Goal: Information Seeking & Learning: Find specific fact

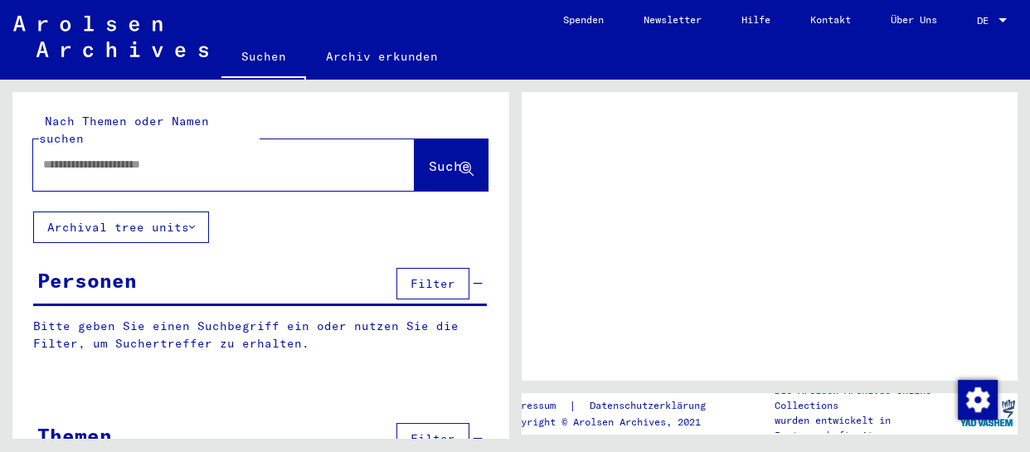
type input "**********"
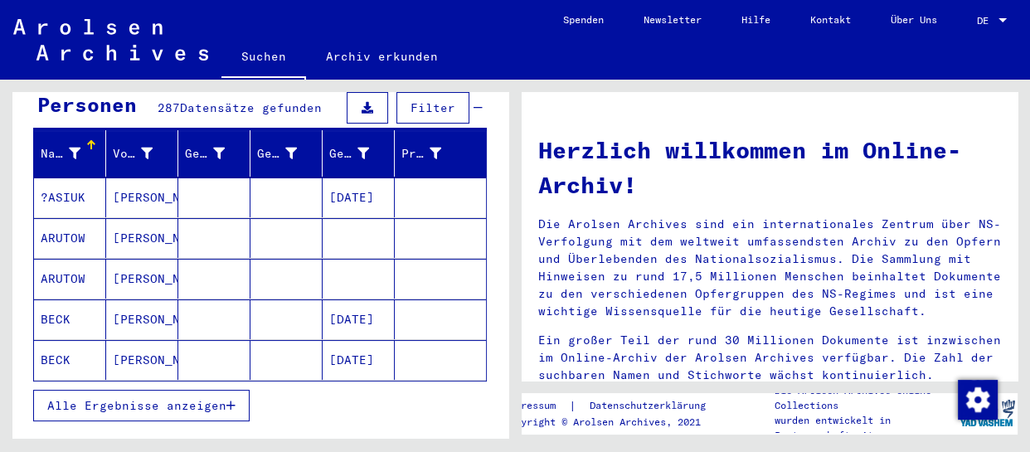
scroll to position [150, 0]
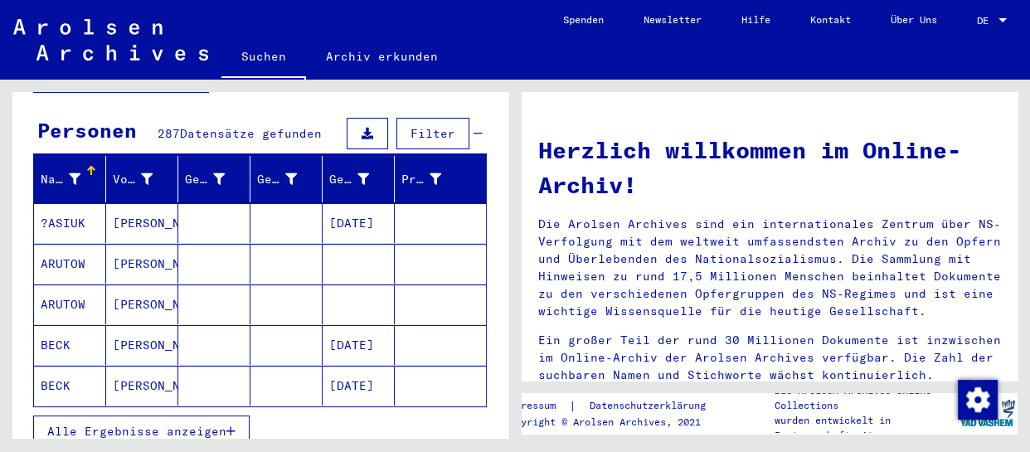
click at [260, 126] on span "Datensätze gefunden" at bounding box center [251, 133] width 142 height 15
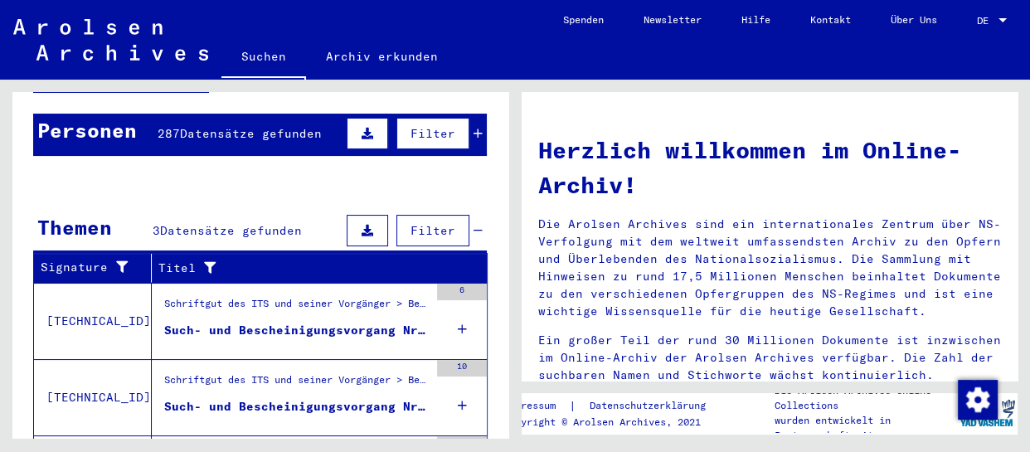
click at [269, 126] on span "Datensätze gefunden" at bounding box center [251, 133] width 142 height 15
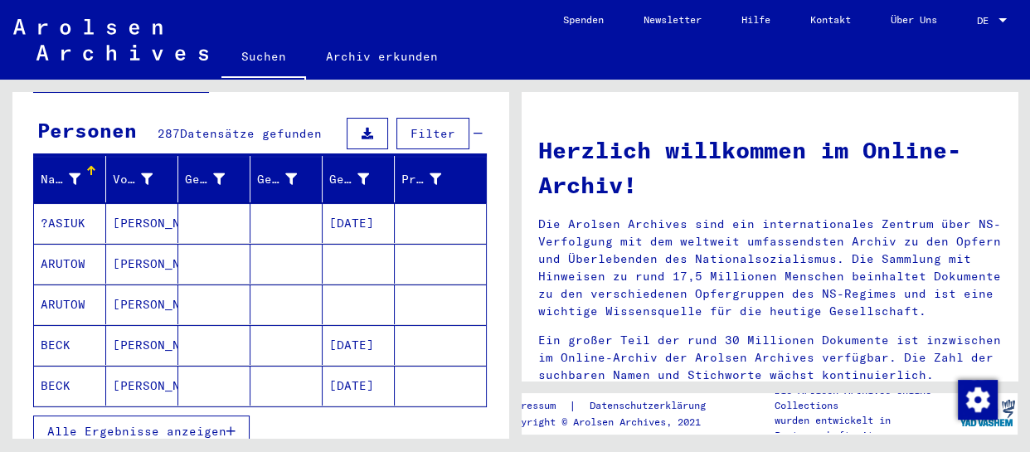
click at [114, 424] on span "Alle Ergebnisse anzeigen" at bounding box center [136, 431] width 179 height 15
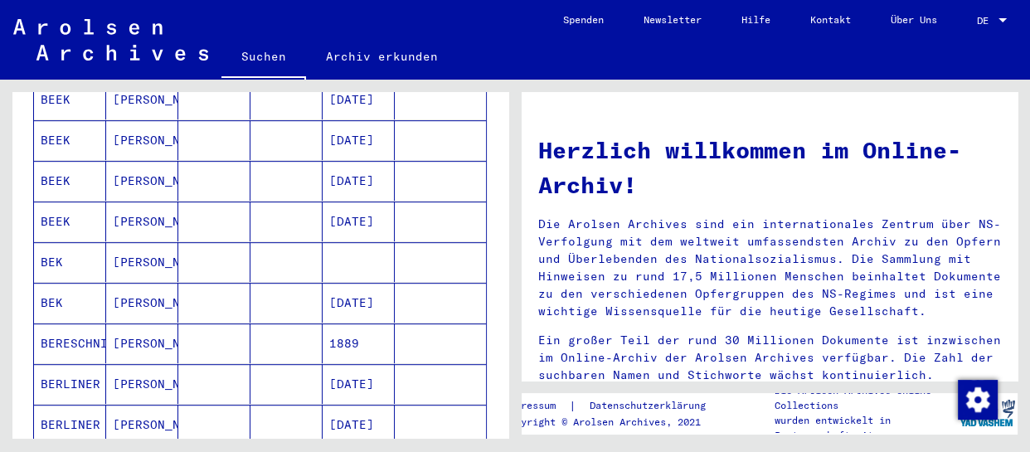
scroll to position [979, 0]
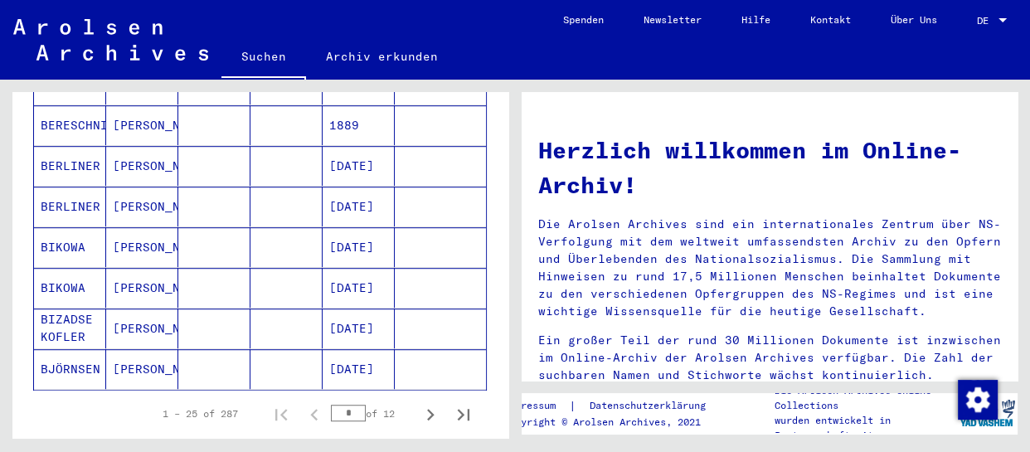
click at [346, 405] on input "*" at bounding box center [348, 413] width 35 height 17
click at [301, 397] on div "1 – 25 of 287 * of 12" at bounding box center [311, 413] width 337 height 33
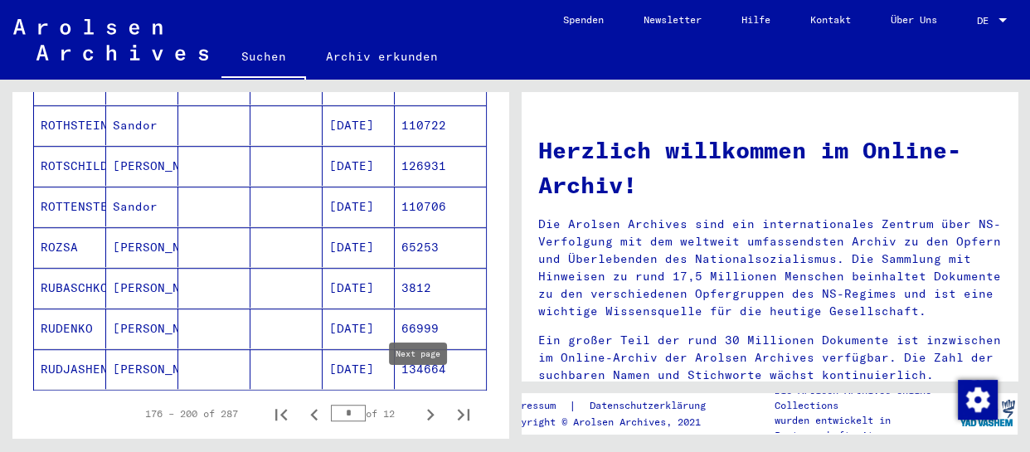
click at [419, 403] on icon "Next page" at bounding box center [430, 414] width 23 height 23
type input "*"
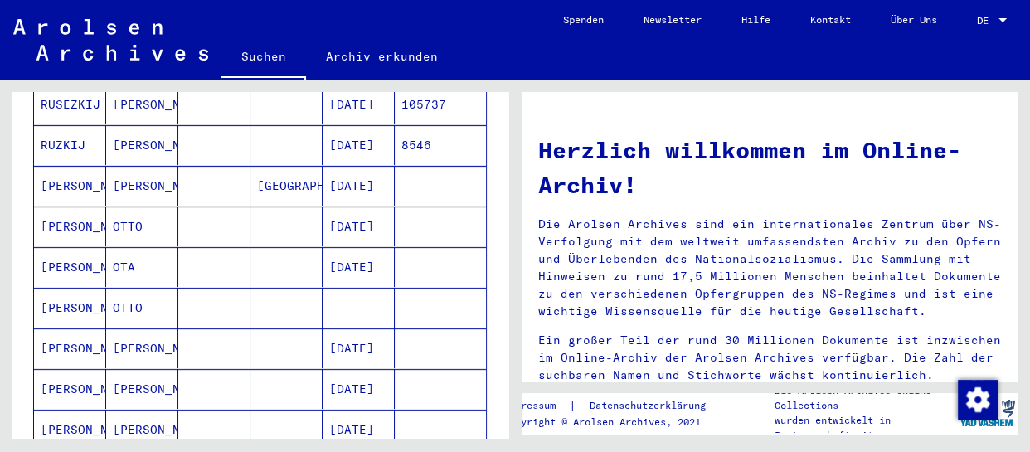
scroll to position [527, 0]
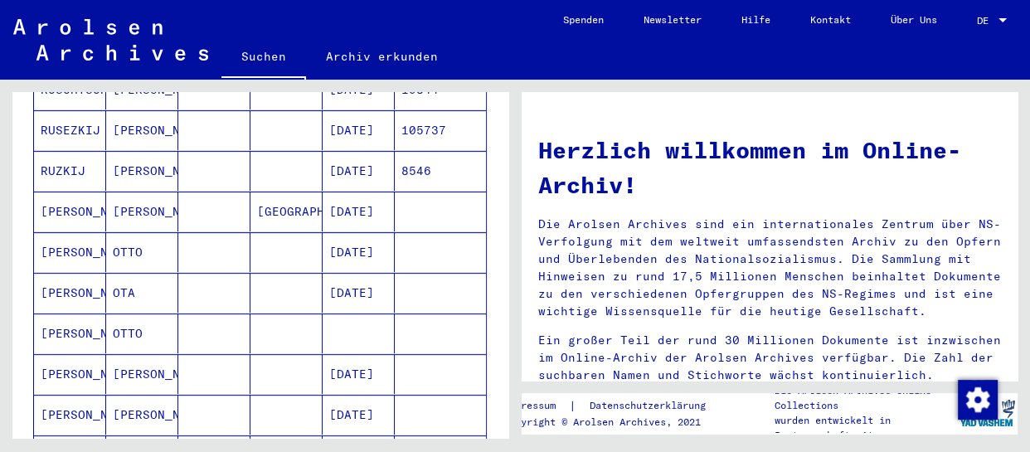
click at [353, 198] on mat-cell "[DATE]" at bounding box center [359, 212] width 72 height 40
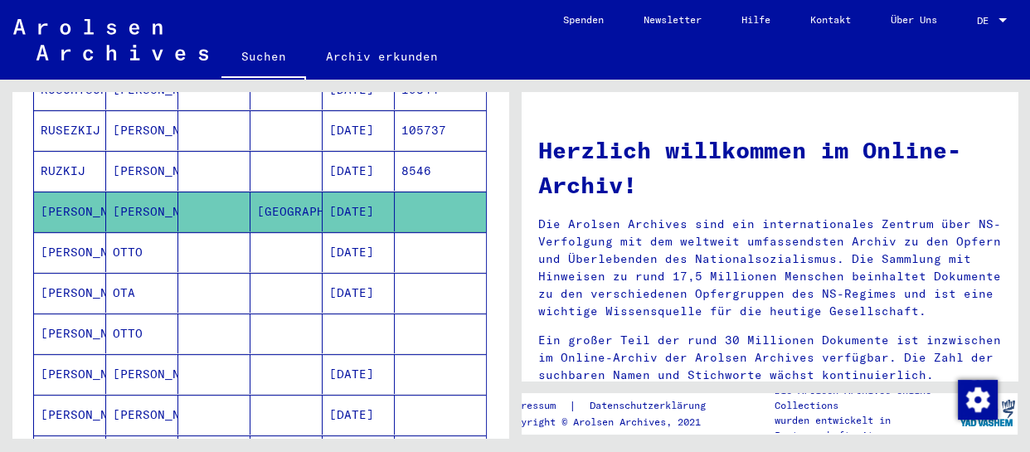
click at [334, 232] on mat-cell "[DATE]" at bounding box center [359, 252] width 72 height 40
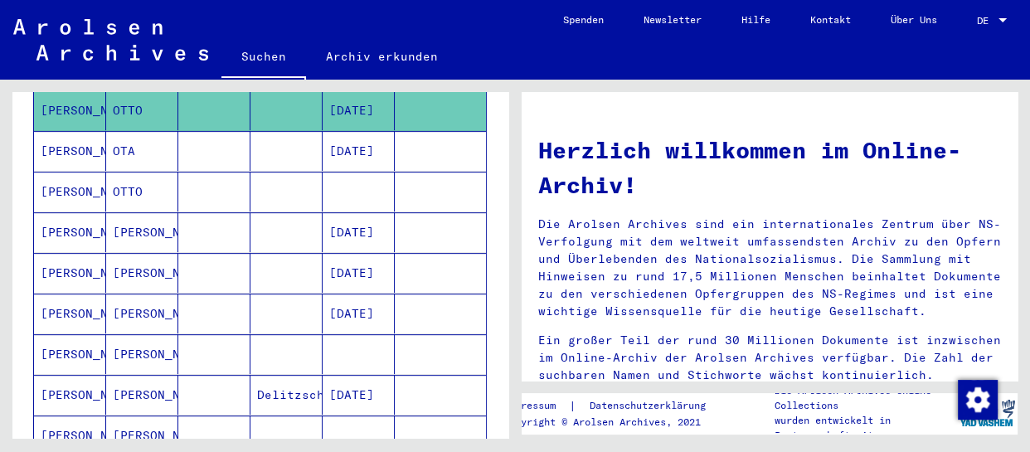
scroll to position [678, 0]
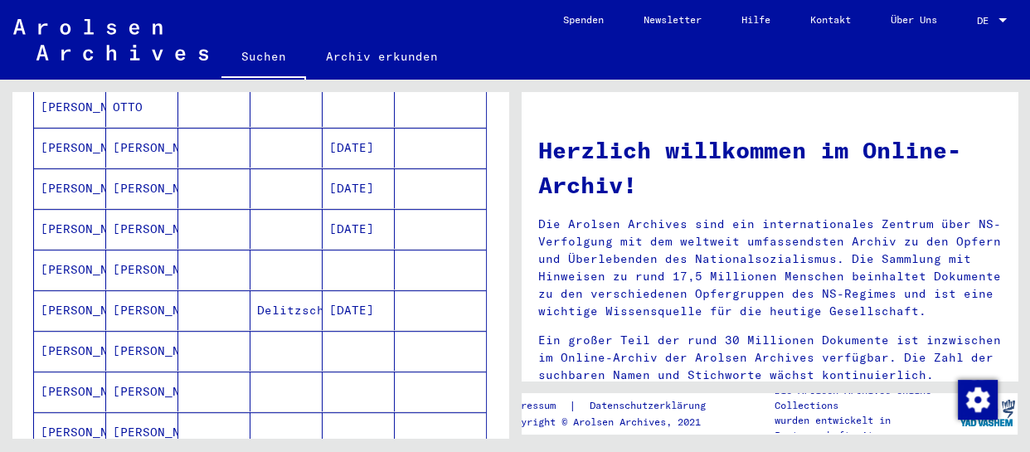
click at [370, 250] on mat-cell at bounding box center [359, 270] width 72 height 40
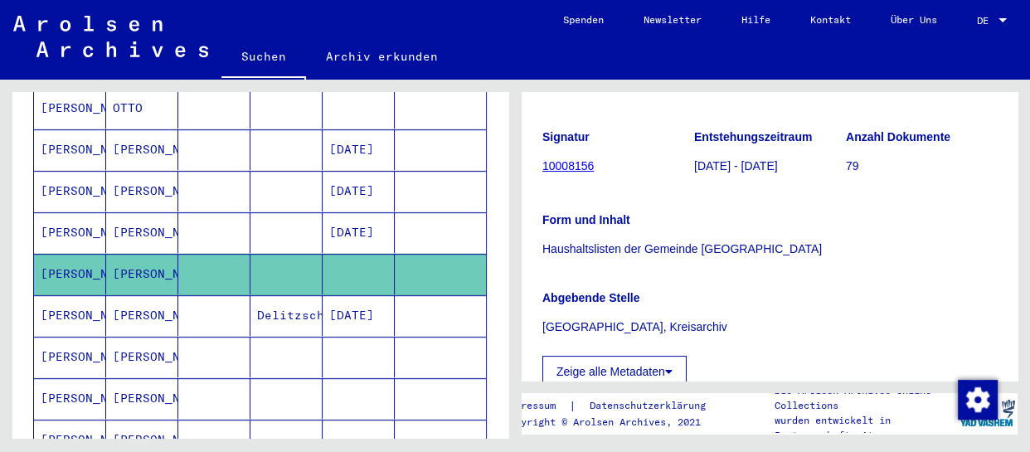
scroll to position [452, 0]
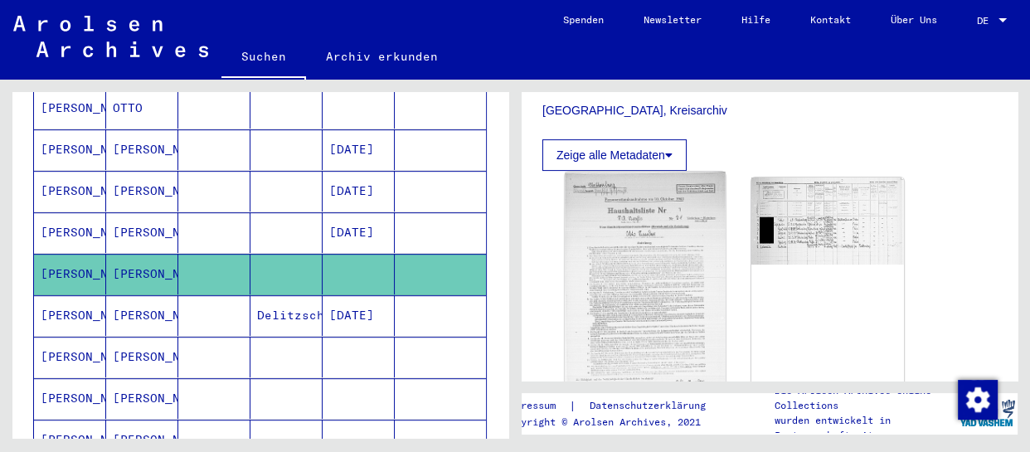
click at [662, 279] on img at bounding box center [645, 288] width 160 height 232
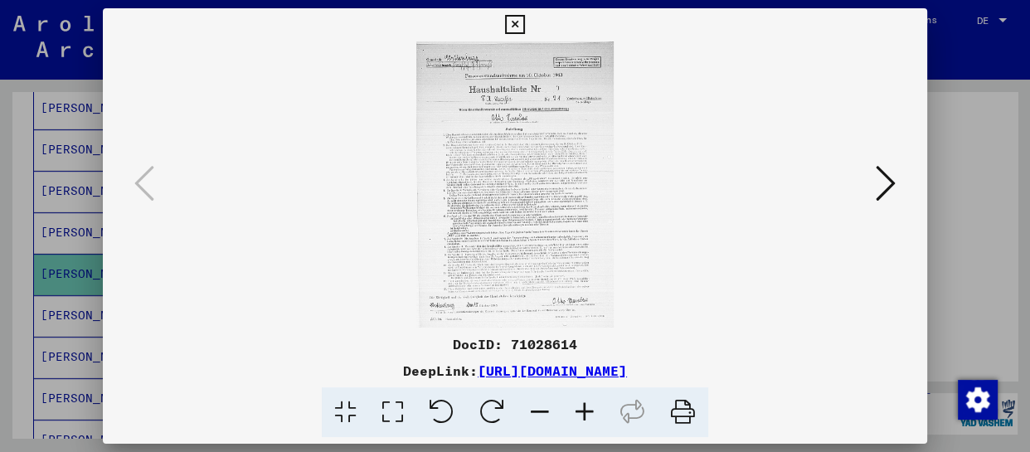
click at [577, 414] on icon at bounding box center [584, 412] width 45 height 51
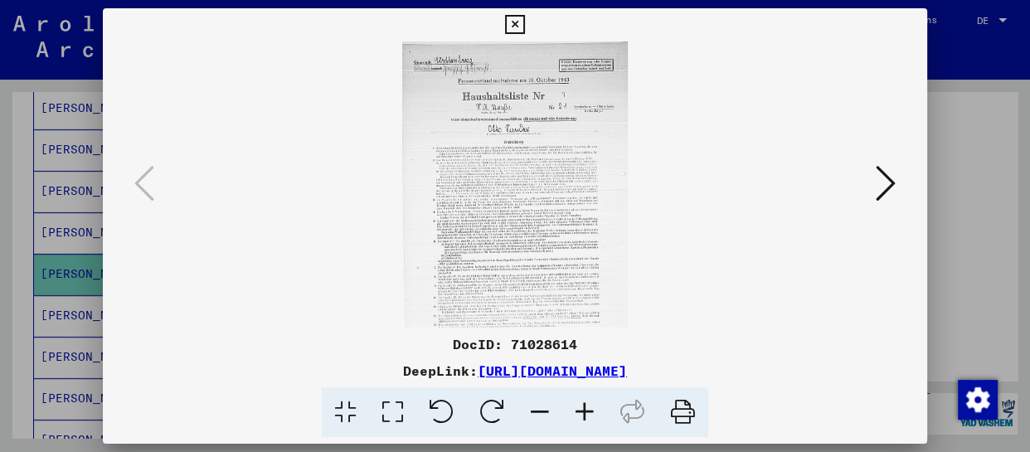
click at [578, 414] on icon at bounding box center [584, 412] width 45 height 51
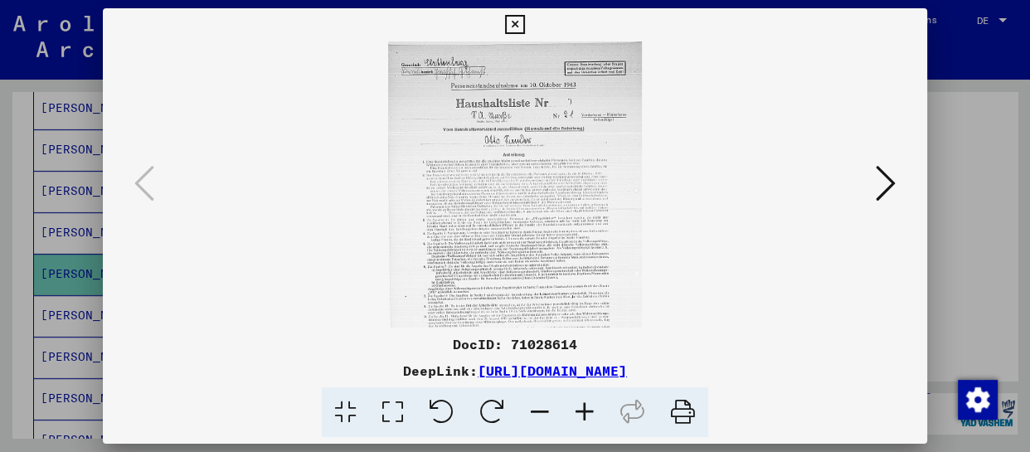
click at [580, 414] on icon at bounding box center [584, 412] width 45 height 51
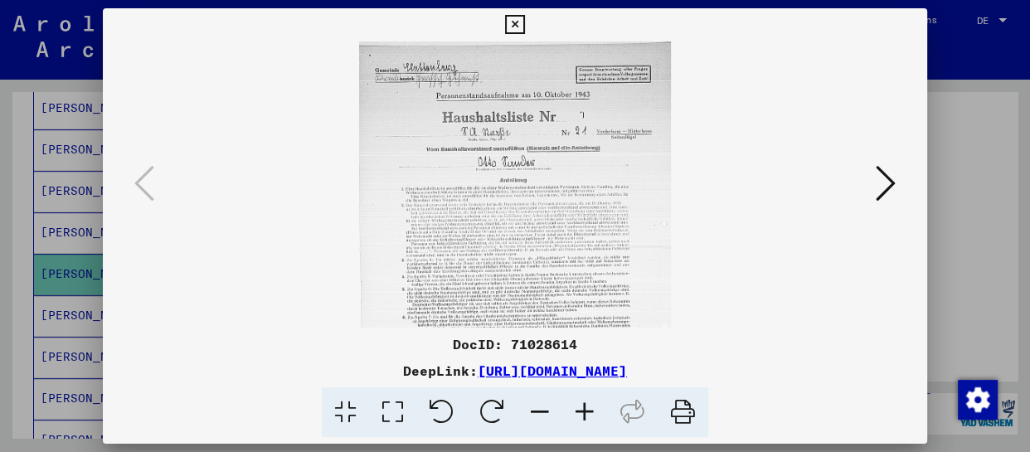
click at [580, 414] on icon at bounding box center [584, 412] width 45 height 51
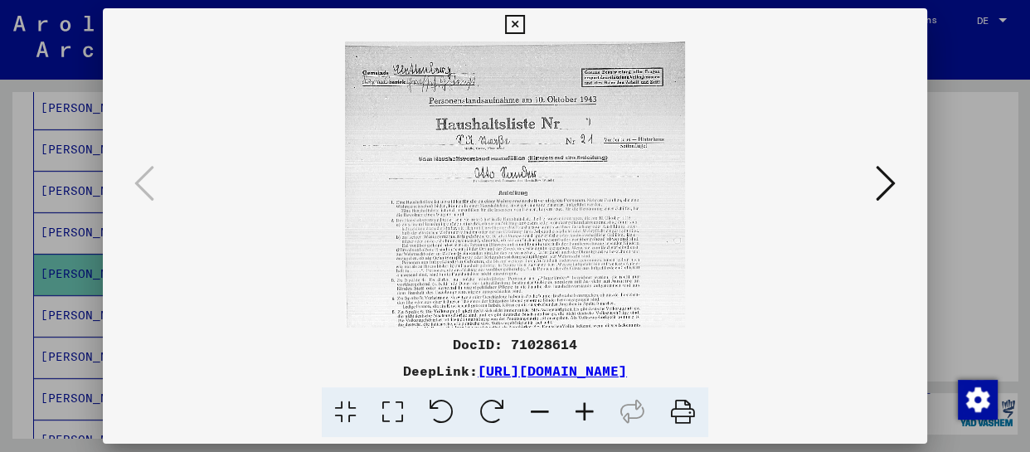
click at [580, 414] on icon at bounding box center [584, 412] width 45 height 51
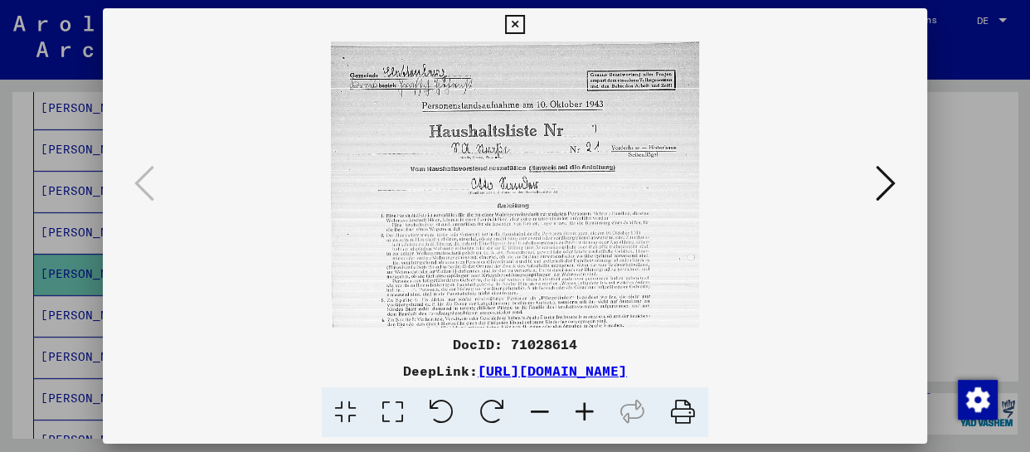
click at [579, 413] on icon at bounding box center [584, 412] width 45 height 51
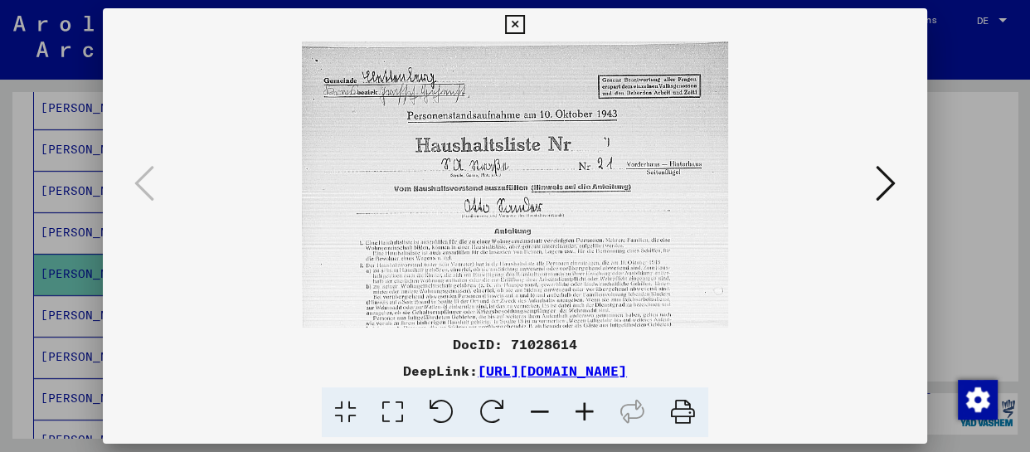
click at [579, 413] on icon at bounding box center [584, 412] width 45 height 51
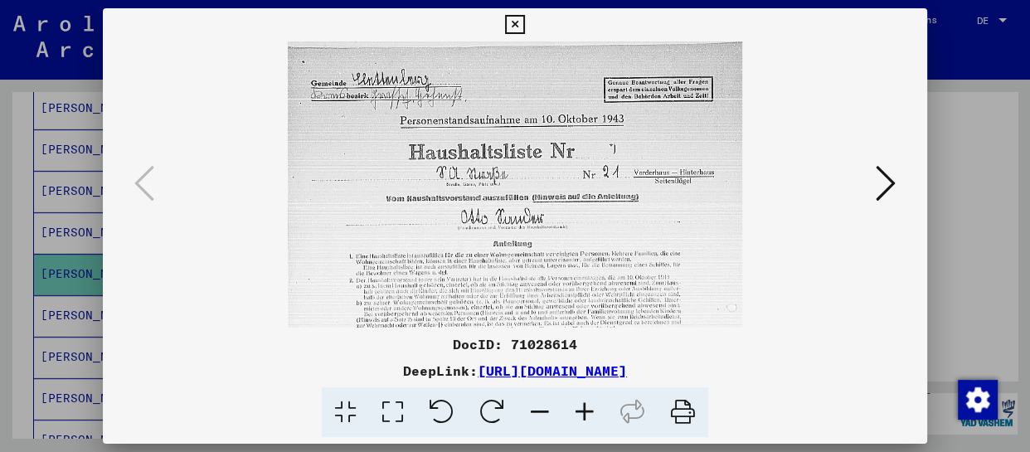
click at [579, 413] on icon at bounding box center [584, 412] width 45 height 51
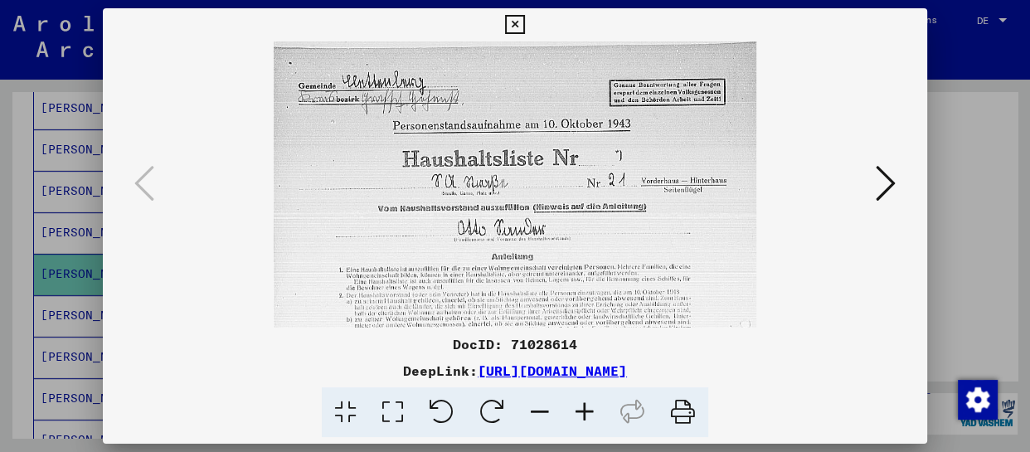
click at [579, 413] on icon at bounding box center [584, 412] width 45 height 51
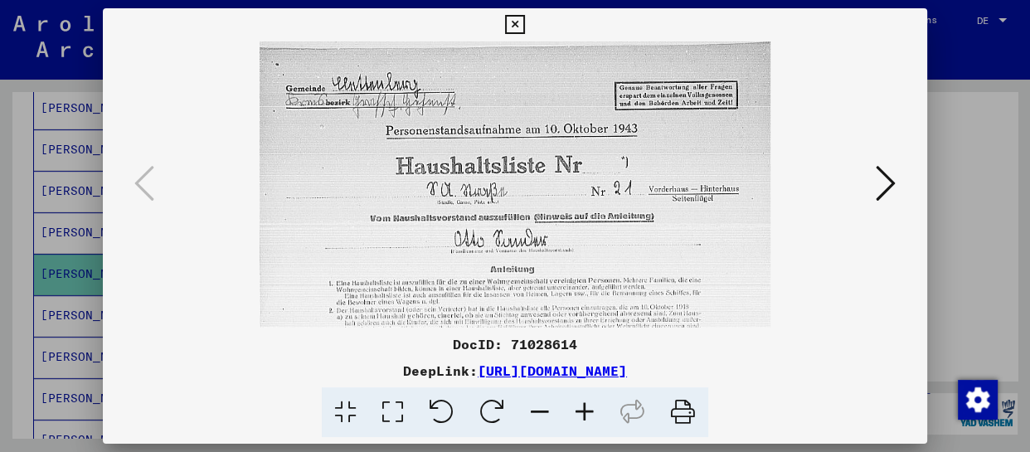
click at [579, 413] on icon at bounding box center [584, 412] width 45 height 51
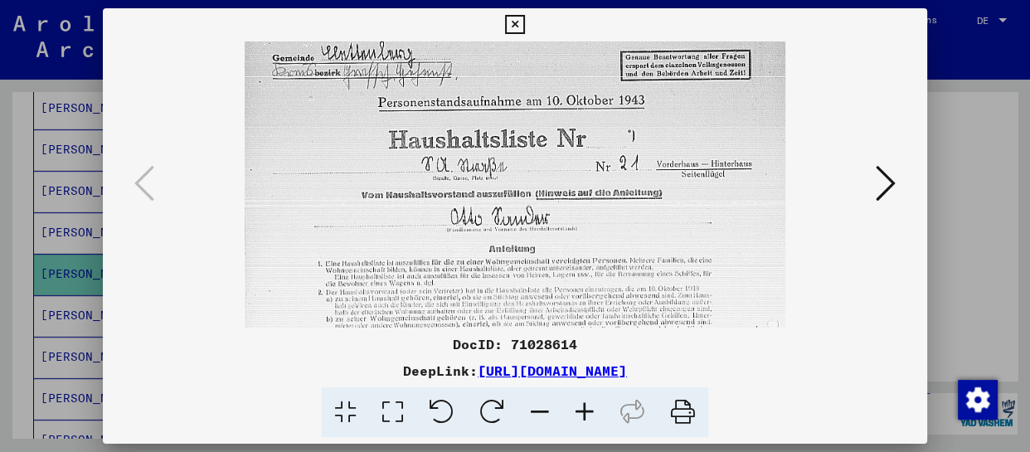
scroll to position [60, 0]
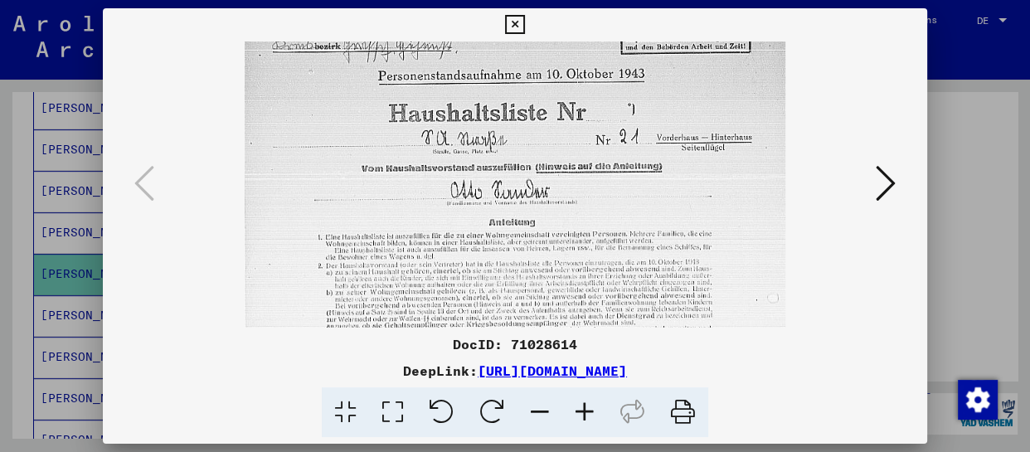
drag, startPoint x: 600, startPoint y: 298, endPoint x: 605, endPoint y: 240, distance: 58.3
click at [605, 240] on img at bounding box center [515, 374] width 540 height 784
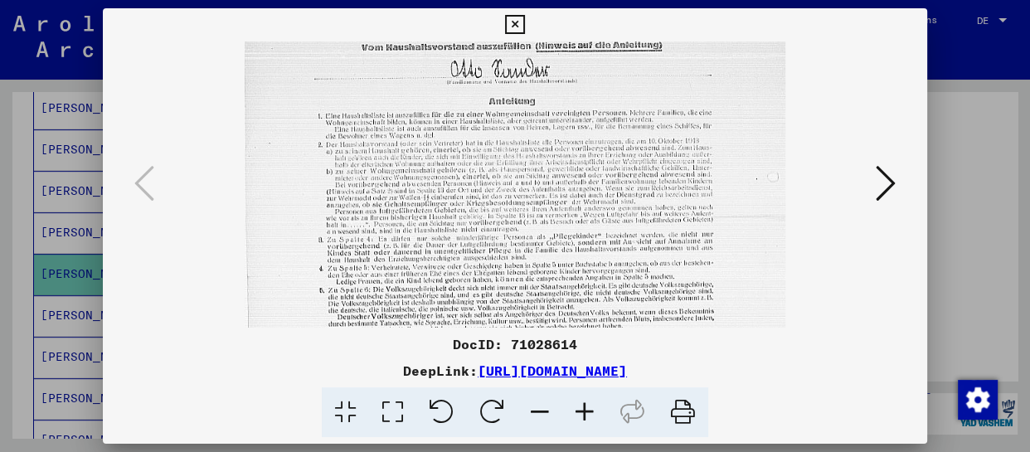
drag, startPoint x: 605, startPoint y: 277, endPoint x: 632, endPoint y: 158, distance: 122.3
click at [632, 158] on img at bounding box center [515, 253] width 540 height 784
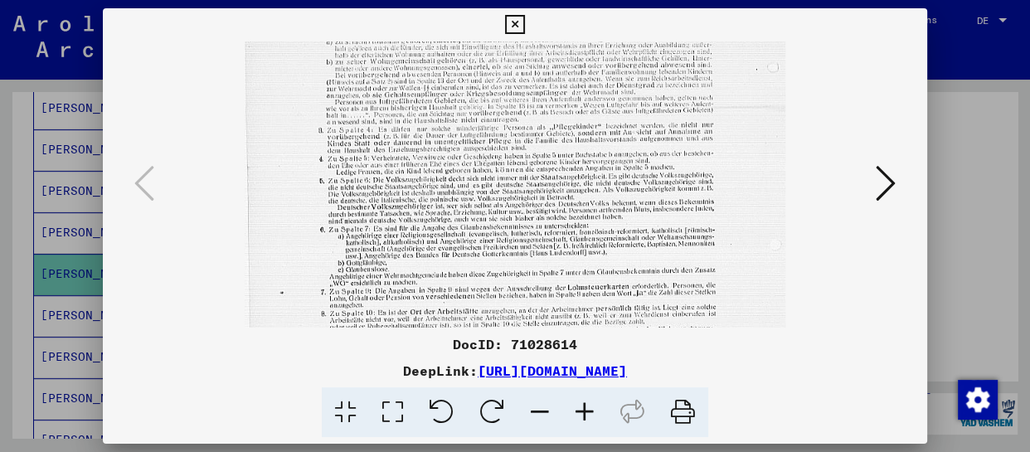
drag, startPoint x: 622, startPoint y: 266, endPoint x: 621, endPoint y: 101, distance: 165.0
click at [624, 112] on img at bounding box center [515, 143] width 540 height 784
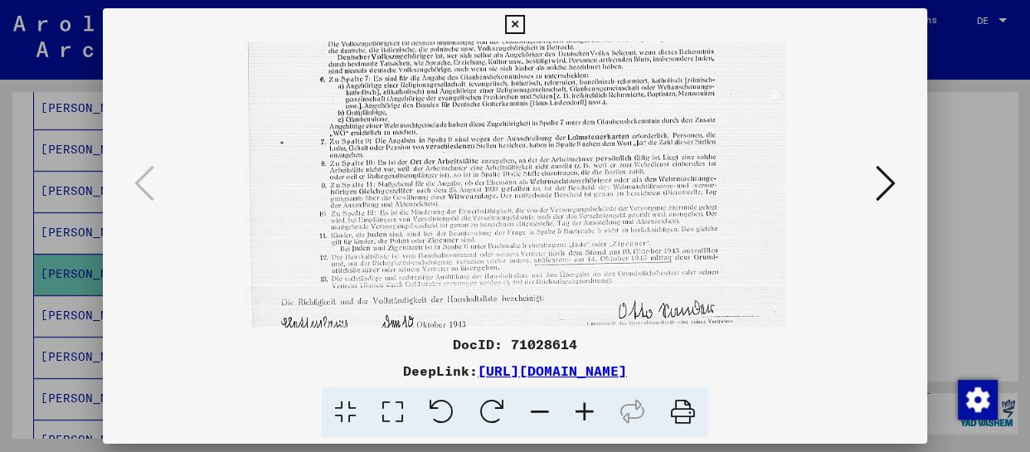
drag, startPoint x: 604, startPoint y: 233, endPoint x: 609, endPoint y: 130, distance: 102.9
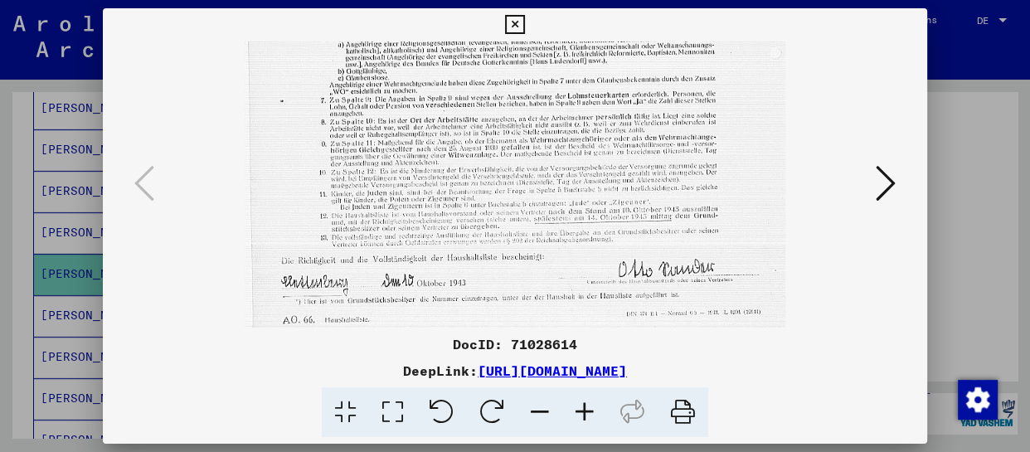
scroll to position [497, 0]
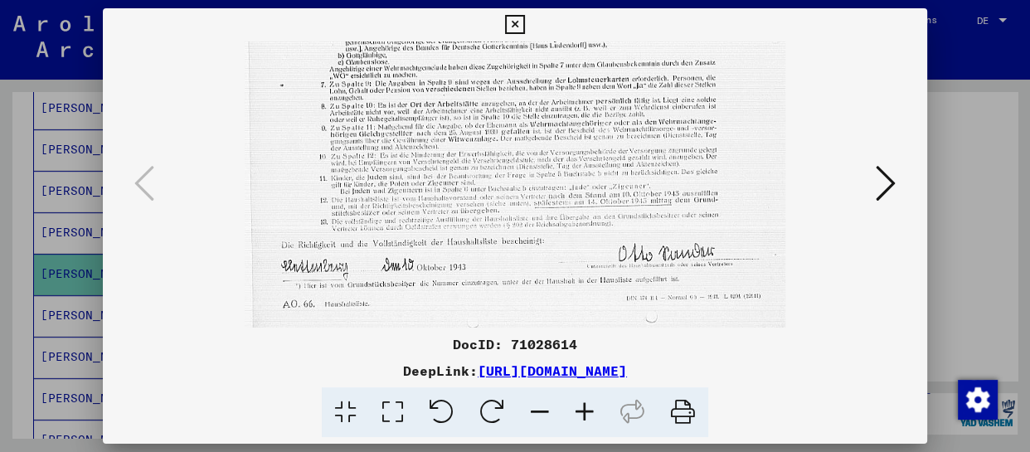
drag, startPoint x: 597, startPoint y: 241, endPoint x: 600, endPoint y: 181, distance: 60.6
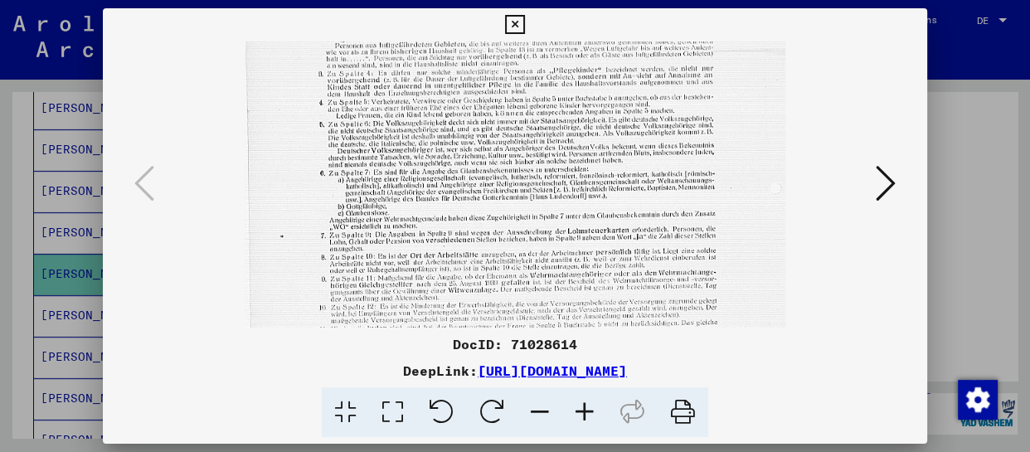
drag, startPoint x: 586, startPoint y: 124, endPoint x: 594, endPoint y: 317, distance: 192.5
click at [594, 317] on img at bounding box center [515, 87] width 540 height 784
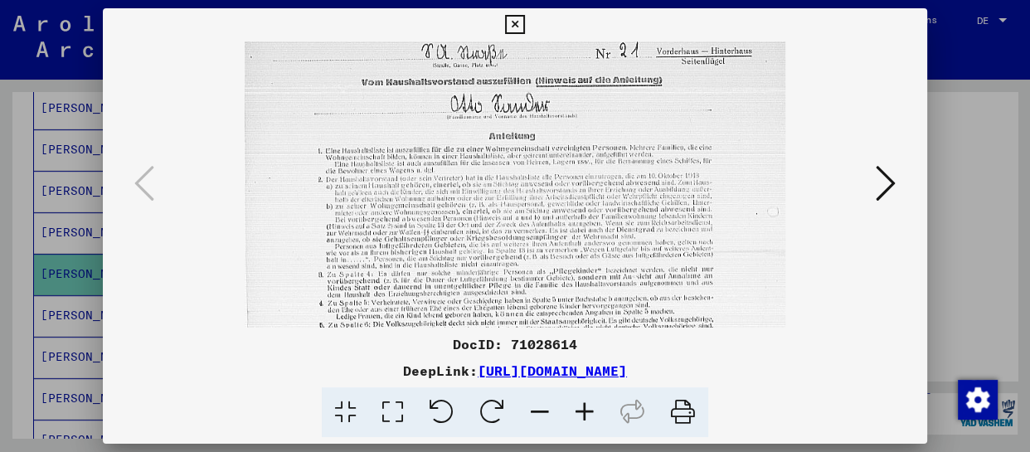
drag, startPoint x: 614, startPoint y: 90, endPoint x: 601, endPoint y: 339, distance: 249.9
click at [598, 362] on div "DocID: 71028614 DeepLink: [URL][DOMAIN_NAME]" at bounding box center [515, 223] width 824 height 430
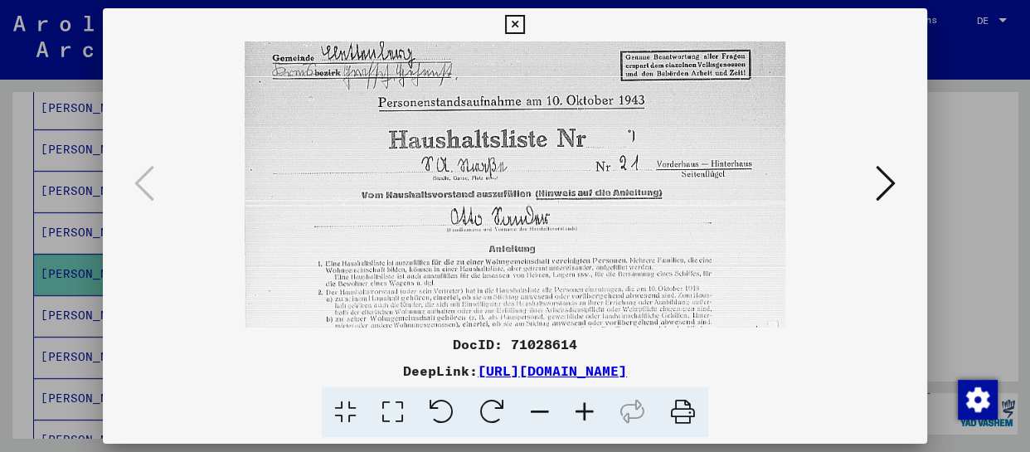
scroll to position [0, 0]
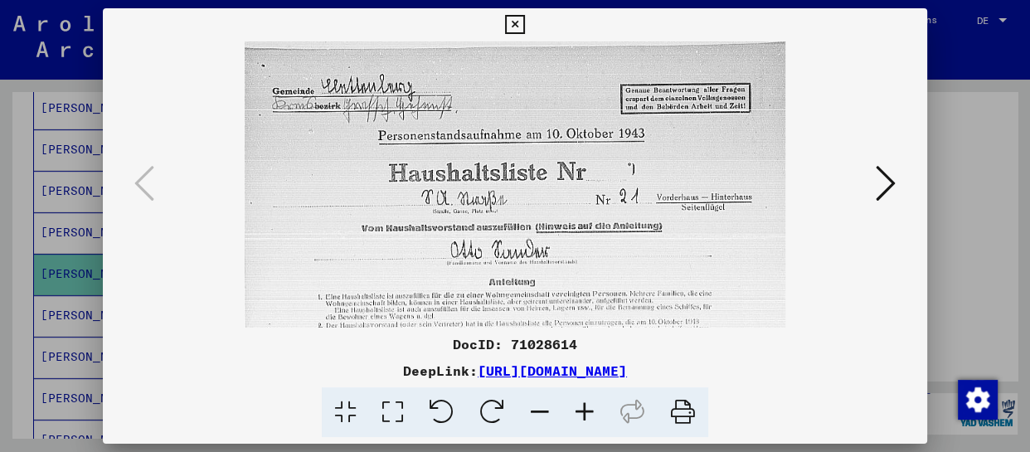
drag, startPoint x: 616, startPoint y: 157, endPoint x: 615, endPoint y: 165, distance: 8.3
click at [615, 165] on img at bounding box center [515, 433] width 540 height 784
drag, startPoint x: 593, startPoint y: 173, endPoint x: 509, endPoint y: 172, distance: 83.8
click at [509, 172] on img at bounding box center [515, 433] width 540 height 784
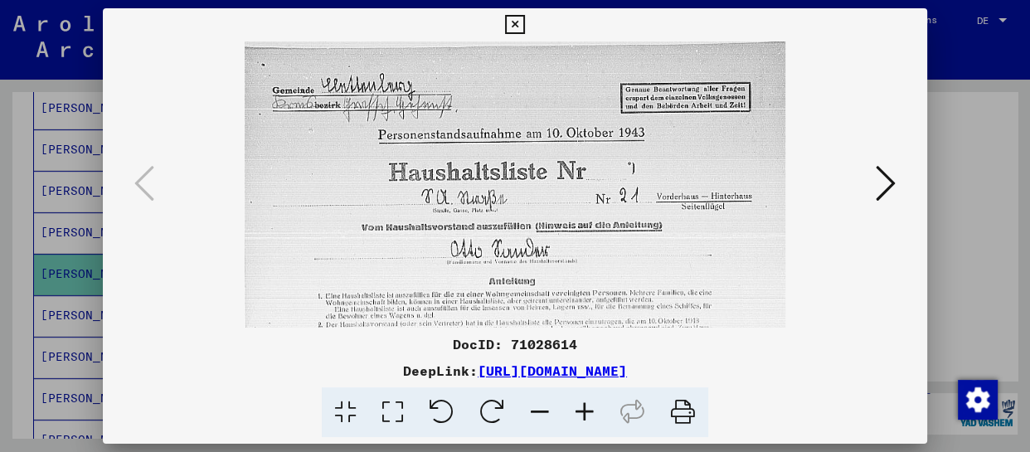
click at [876, 188] on icon at bounding box center [886, 183] width 20 height 40
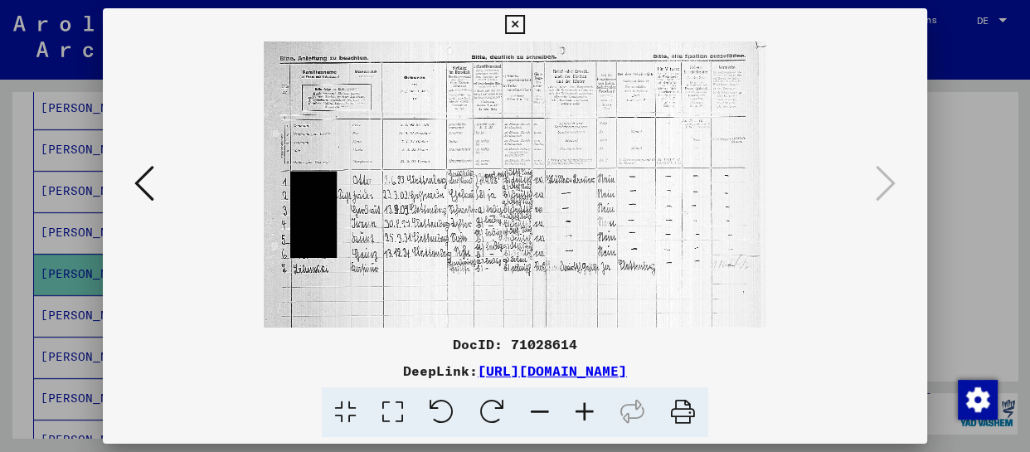
scroll to position [0, 0]
drag, startPoint x: 449, startPoint y: 306, endPoint x: 520, endPoint y: 306, distance: 70.5
click at [520, 306] on img at bounding box center [515, 184] width 502 height 286
click at [594, 409] on icon at bounding box center [584, 412] width 45 height 51
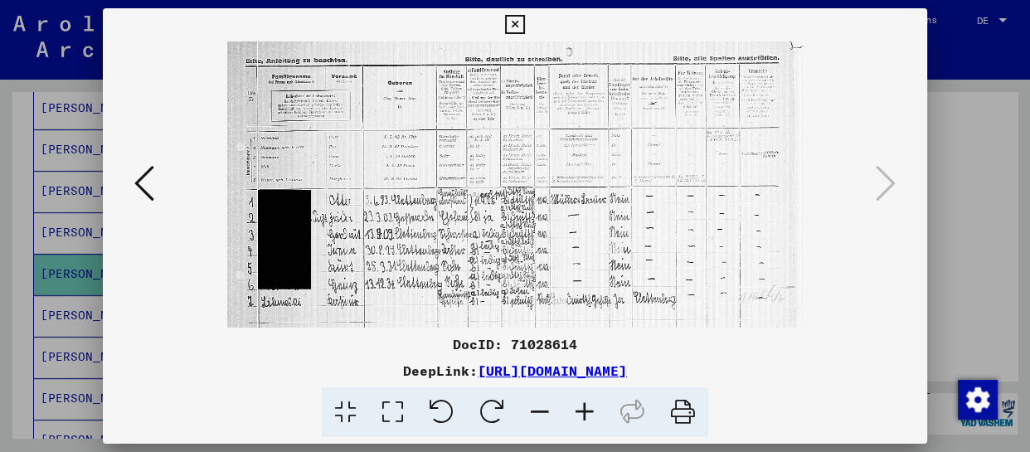
click at [590, 412] on icon at bounding box center [584, 412] width 45 height 51
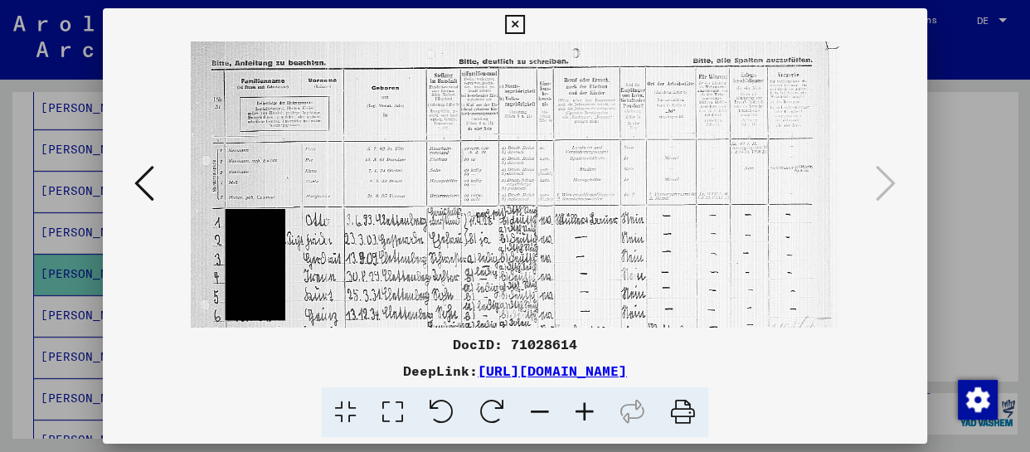
click at [590, 414] on icon at bounding box center [584, 412] width 45 height 51
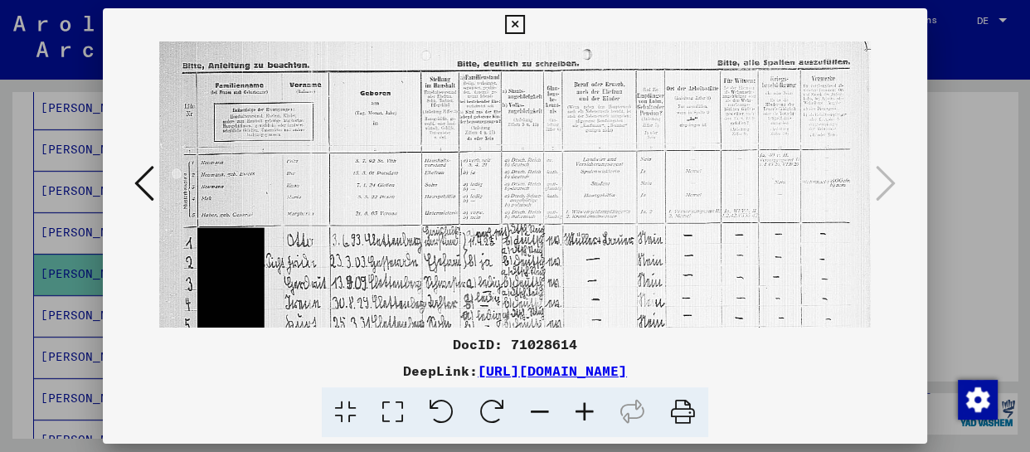
click at [590, 414] on icon at bounding box center [584, 412] width 45 height 51
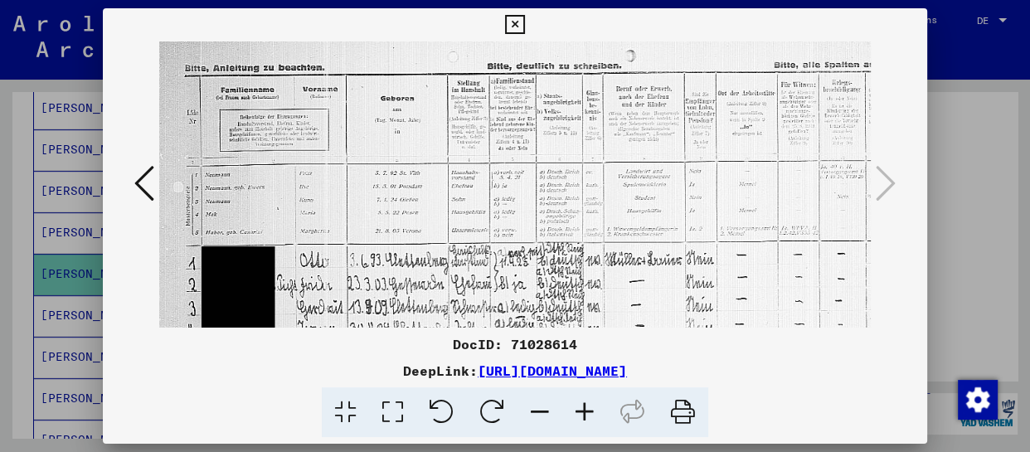
click at [590, 414] on icon at bounding box center [584, 412] width 45 height 51
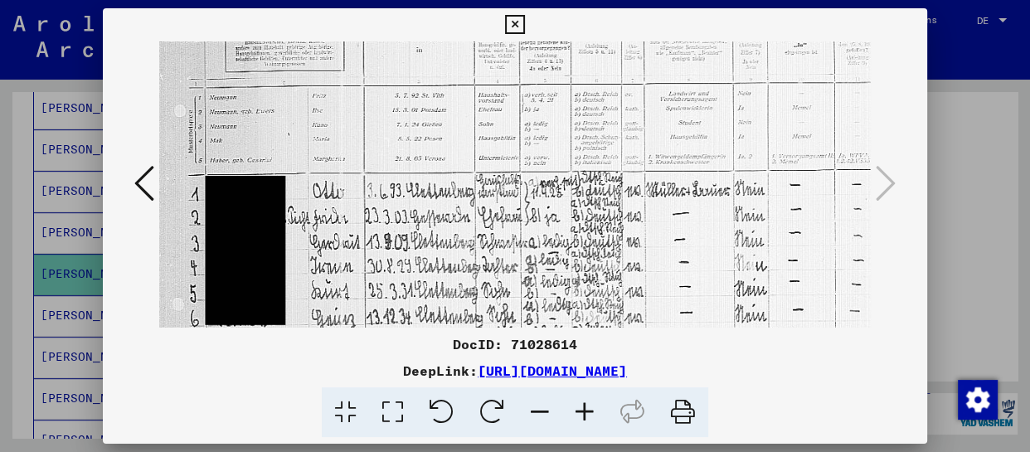
scroll to position [119, 0]
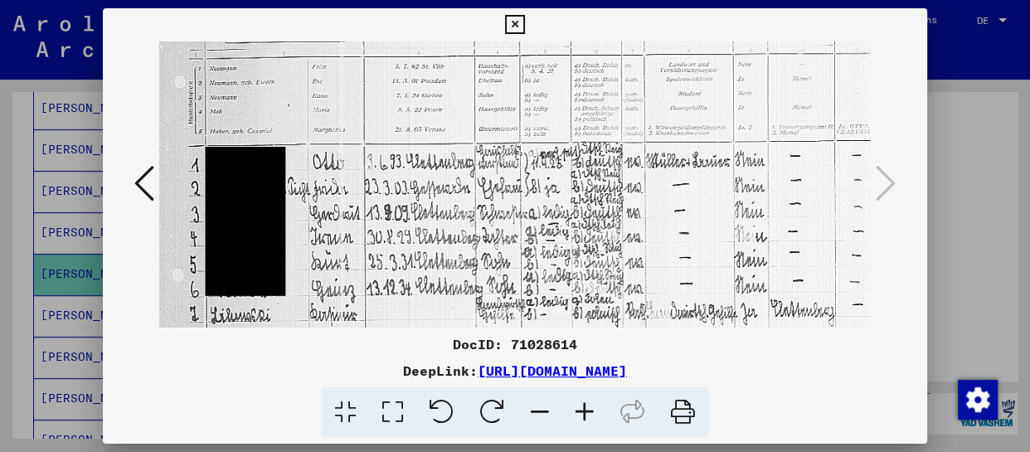
drag, startPoint x: 454, startPoint y: 313, endPoint x: 539, endPoint y: 195, distance: 146.1
click at [539, 195] on img at bounding box center [592, 169] width 866 height 493
click at [581, 405] on icon at bounding box center [584, 412] width 45 height 51
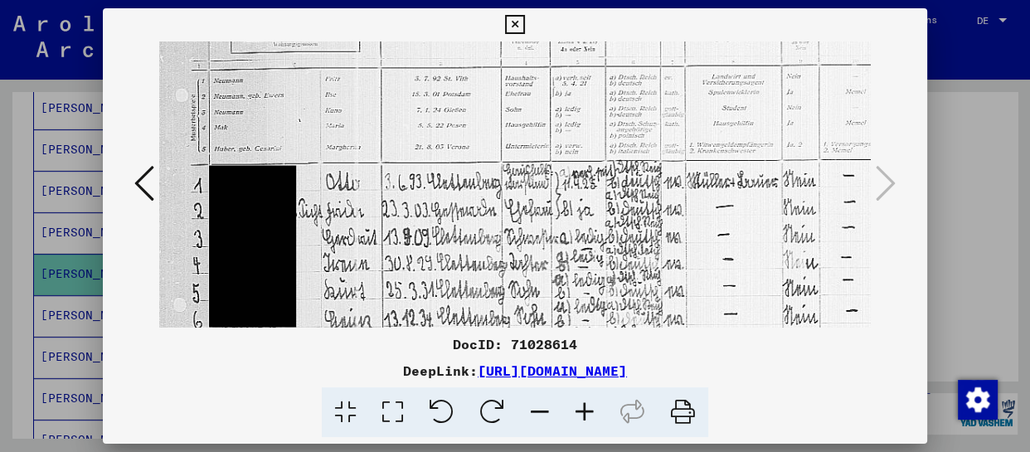
click at [580, 405] on icon at bounding box center [584, 412] width 45 height 51
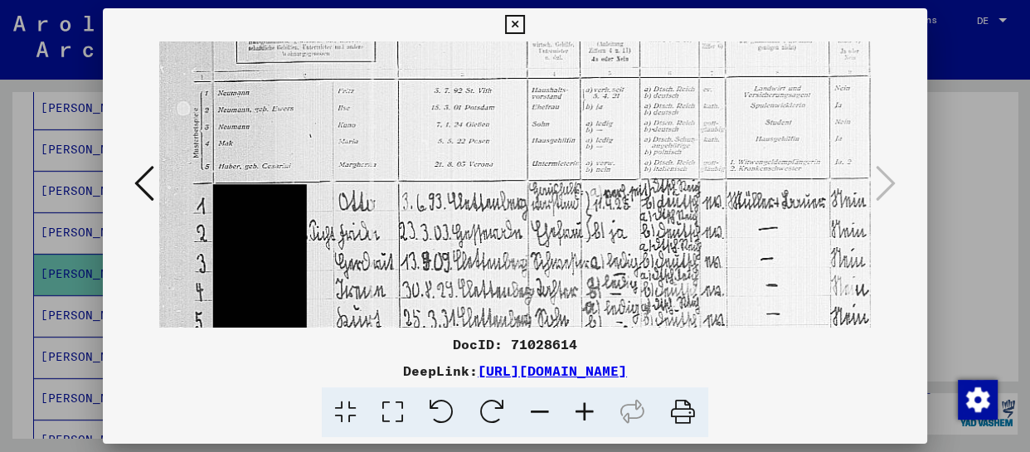
scroll to position [118, 0]
click at [606, 262] on img at bounding box center [665, 212] width 1012 height 576
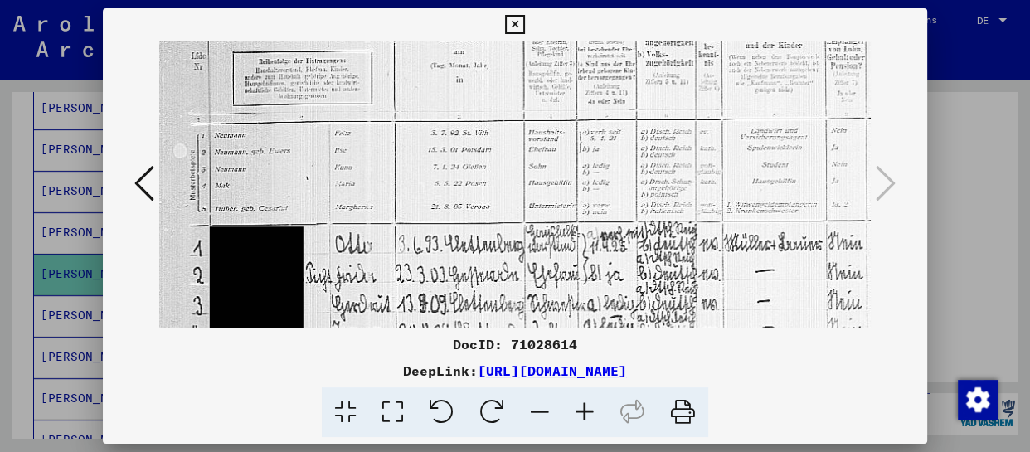
scroll to position [80, 3]
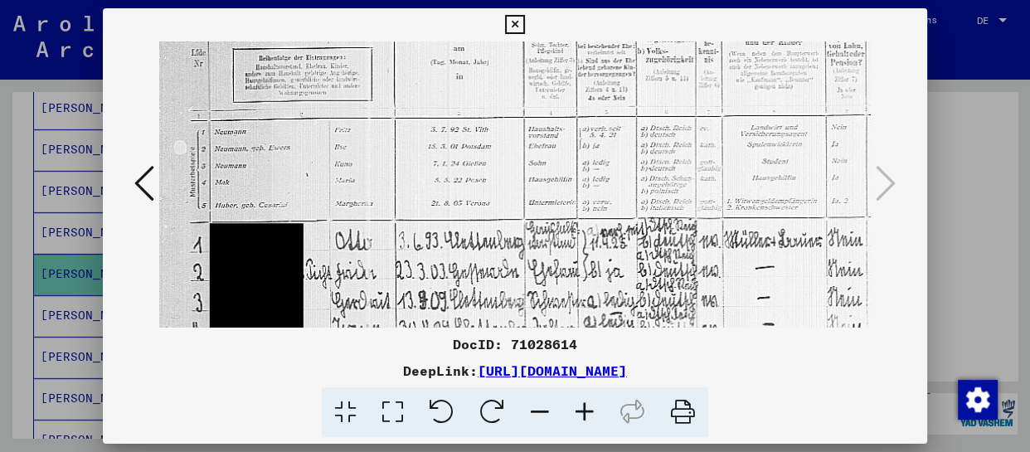
drag, startPoint x: 737, startPoint y: 240, endPoint x: 733, endPoint y: 284, distance: 44.1
click at [733, 284] on img at bounding box center [662, 250] width 1012 height 576
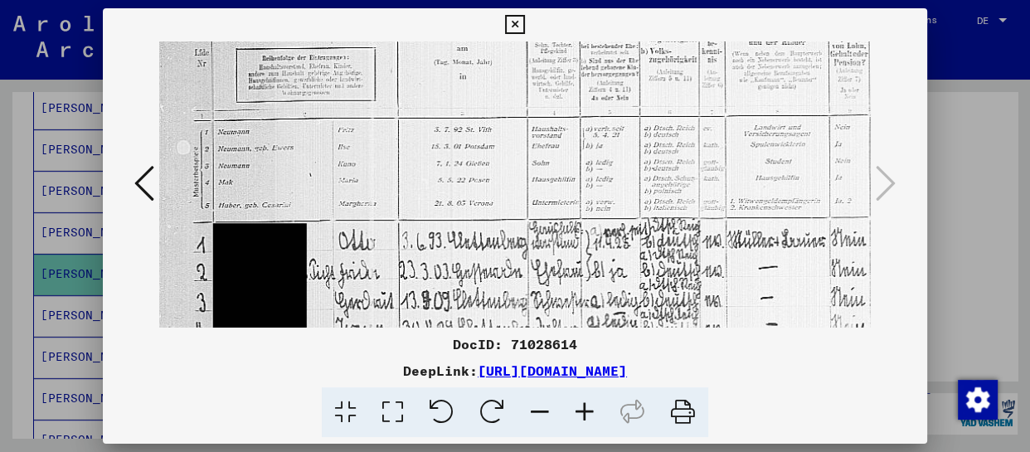
scroll to position [79, 0]
drag, startPoint x: 632, startPoint y: 281, endPoint x: 702, endPoint y: 282, distance: 70.5
click at [702, 282] on img at bounding box center [665, 251] width 1012 height 576
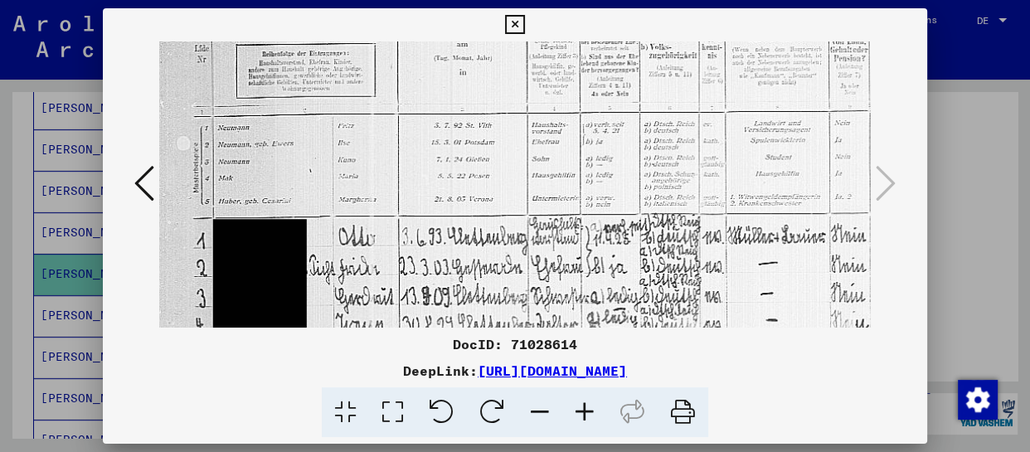
click at [694, 278] on img at bounding box center [665, 246] width 1012 height 576
